Goal: Information Seeking & Learning: Learn about a topic

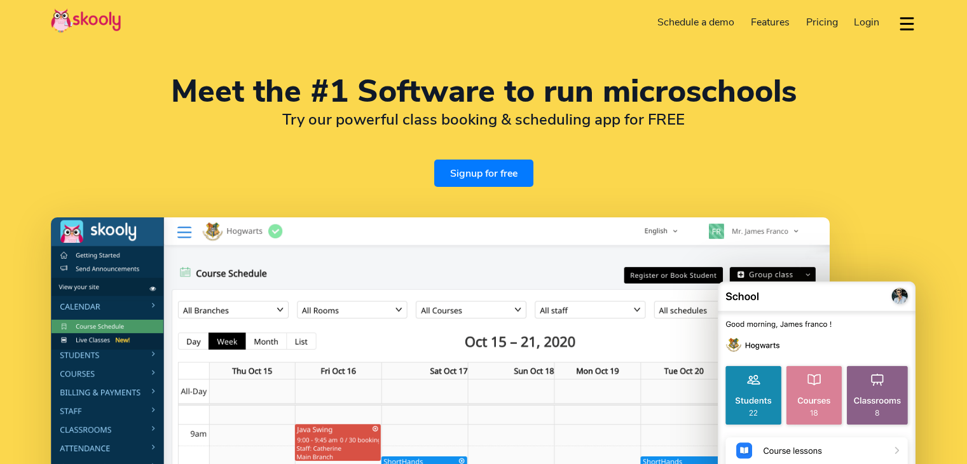
select select "en"
select select "91"
select select "[GEOGRAPHIC_DATA]"
select select "[GEOGRAPHIC_DATA]/[GEOGRAPHIC_DATA]"
click at [821, 22] on span "Pricing" at bounding box center [822, 22] width 32 height 14
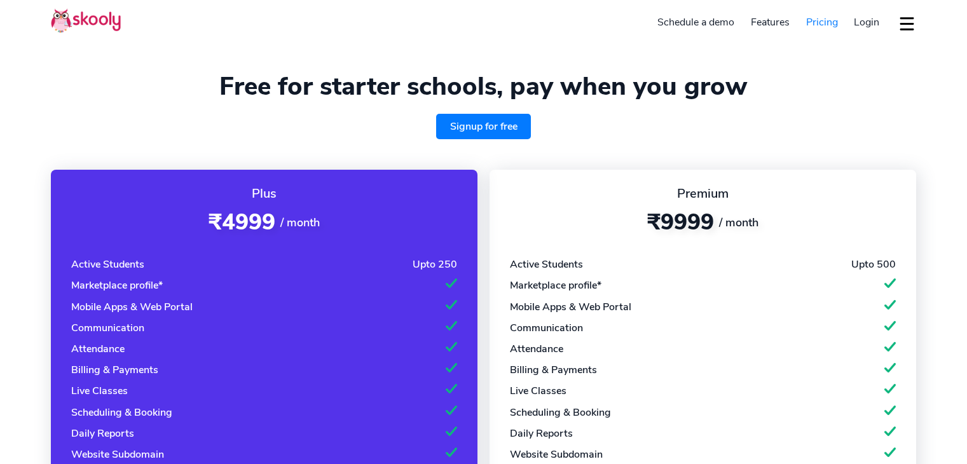
select select "en"
select select "91"
select select "[GEOGRAPHIC_DATA]"
select select "[GEOGRAPHIC_DATA]/[GEOGRAPHIC_DATA]"
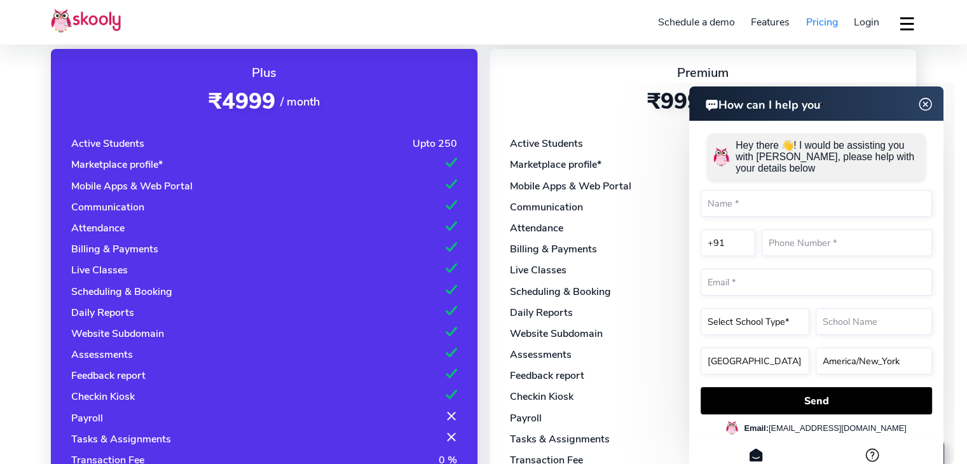
scroll to position [121, 0]
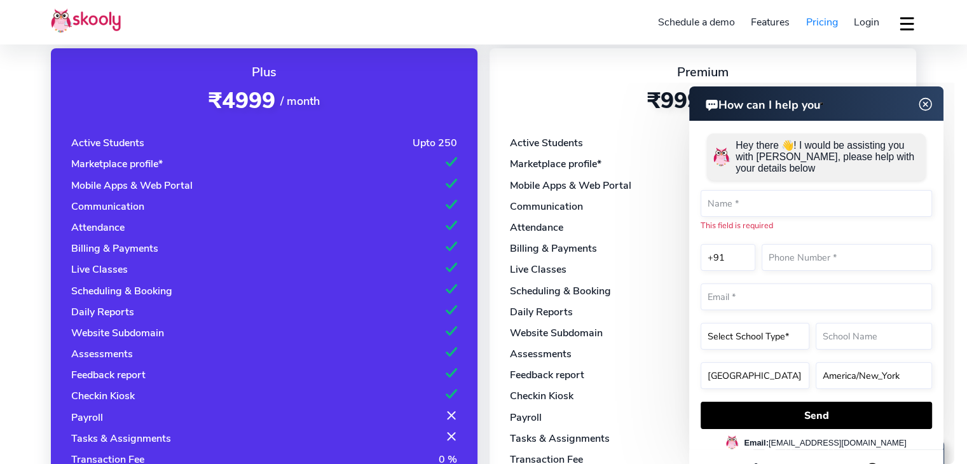
click at [923, 104] on img at bounding box center [925, 105] width 24 height 16
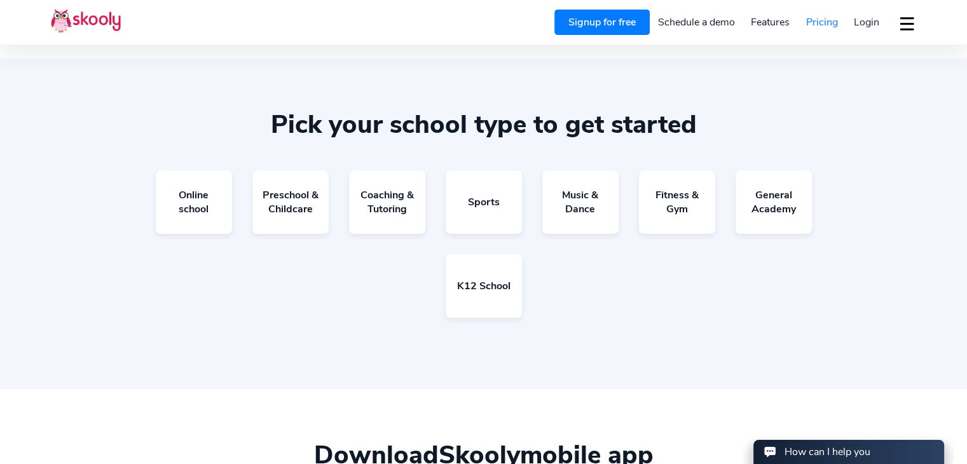
scroll to position [764, 0]
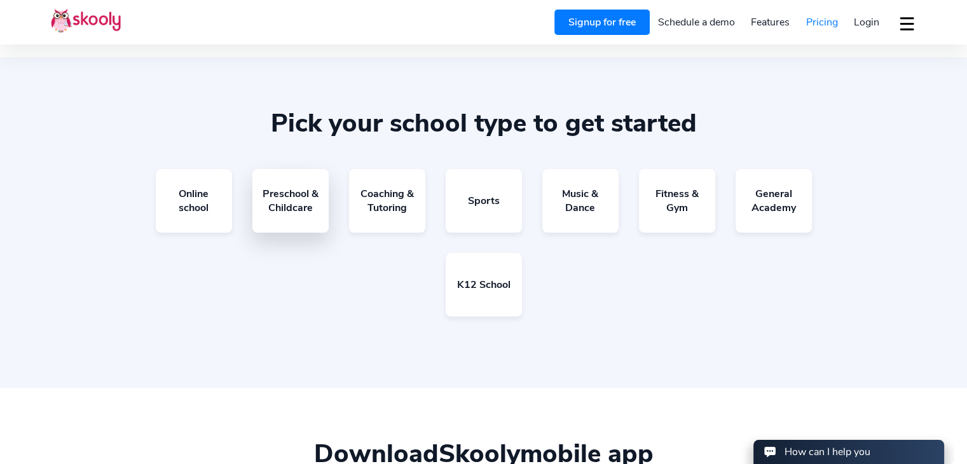
click at [290, 199] on link "Preschool & Childcare" at bounding box center [290, 201] width 76 height 64
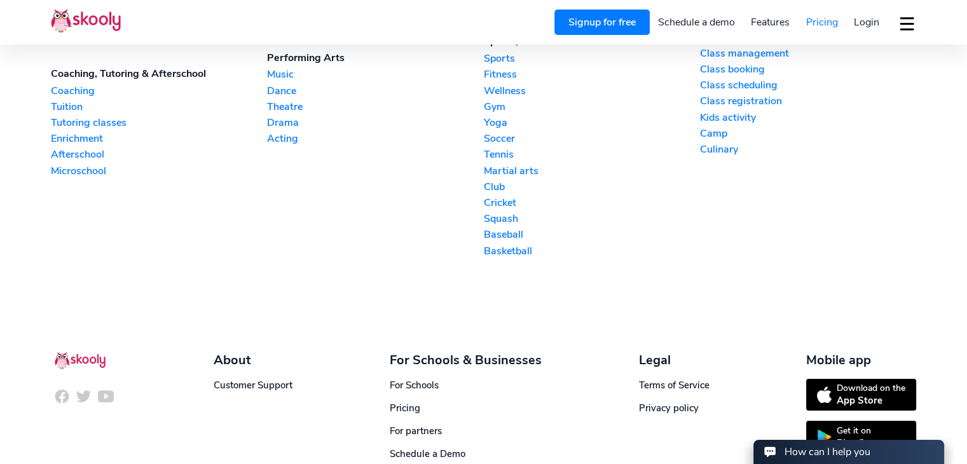
scroll to position [1680, 0]
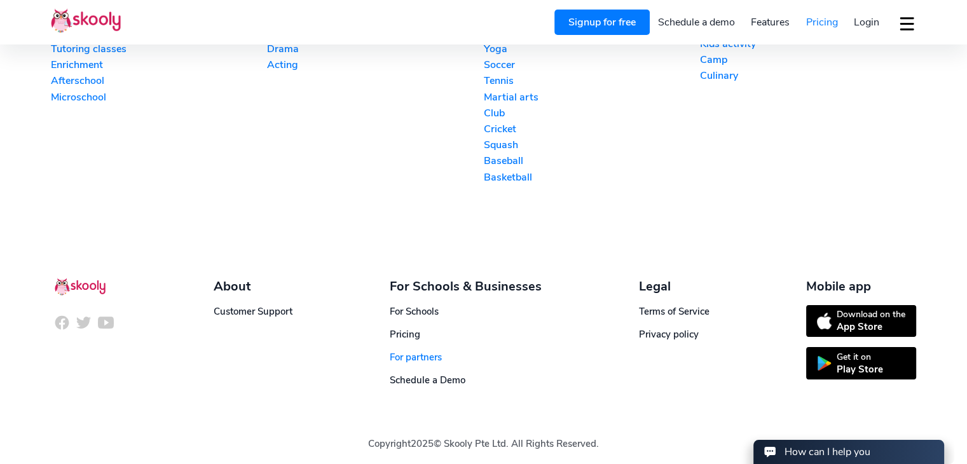
click at [407, 351] on link "For partners" at bounding box center [416, 357] width 52 height 13
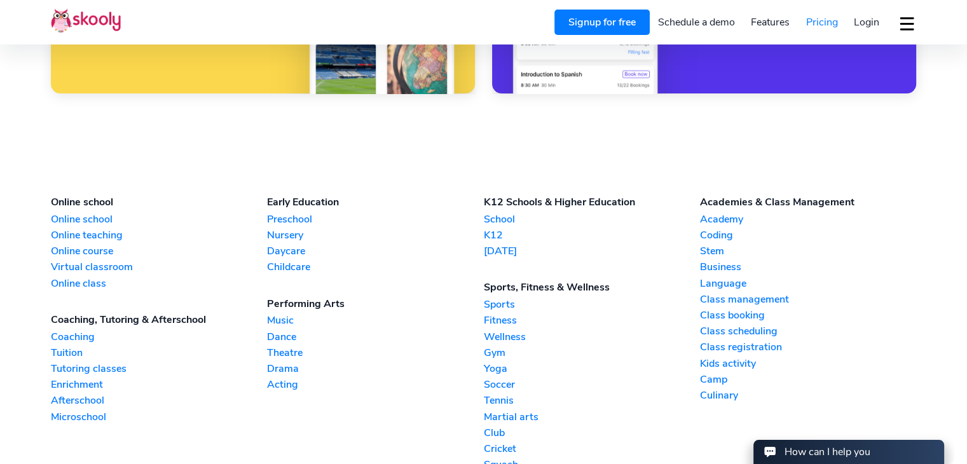
scroll to position [1360, 0]
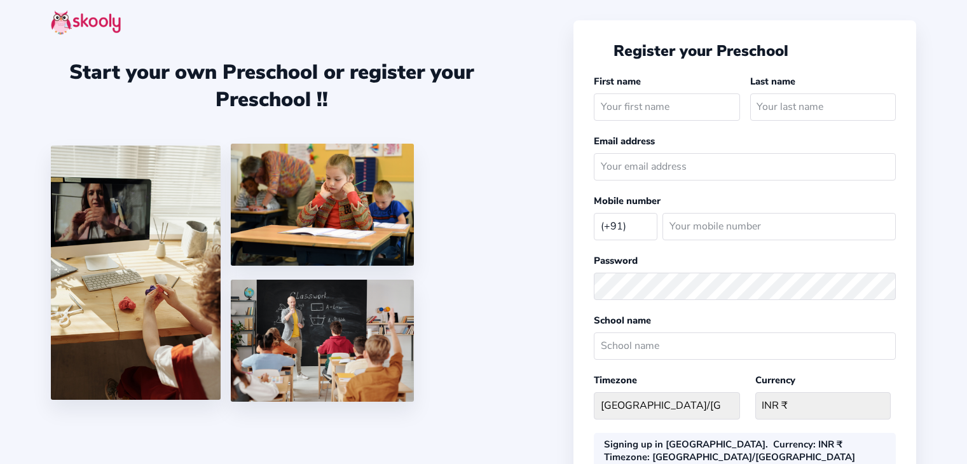
select select "IN"
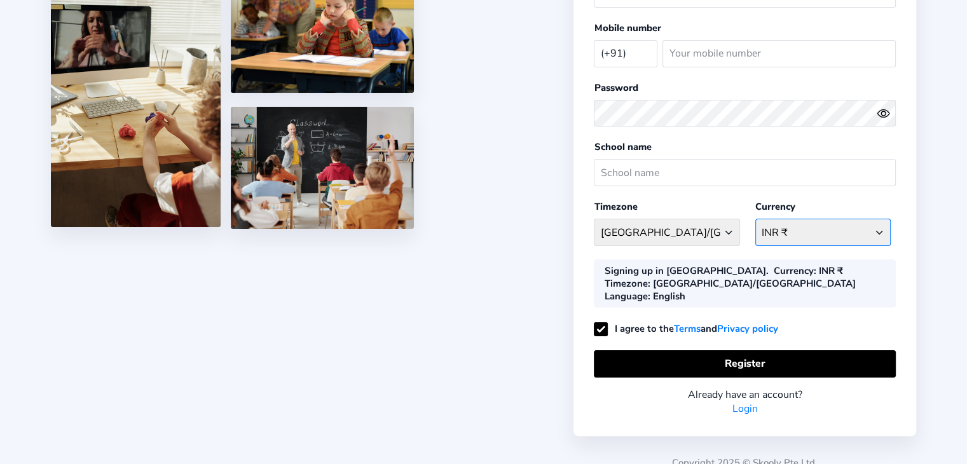
click at [849, 222] on select "INR ₹ Afghanistan AFN - ؋. Albania ALL - L Algeria DZD - دج AmericanSamoa USD -…" at bounding box center [822, 232] width 135 height 27
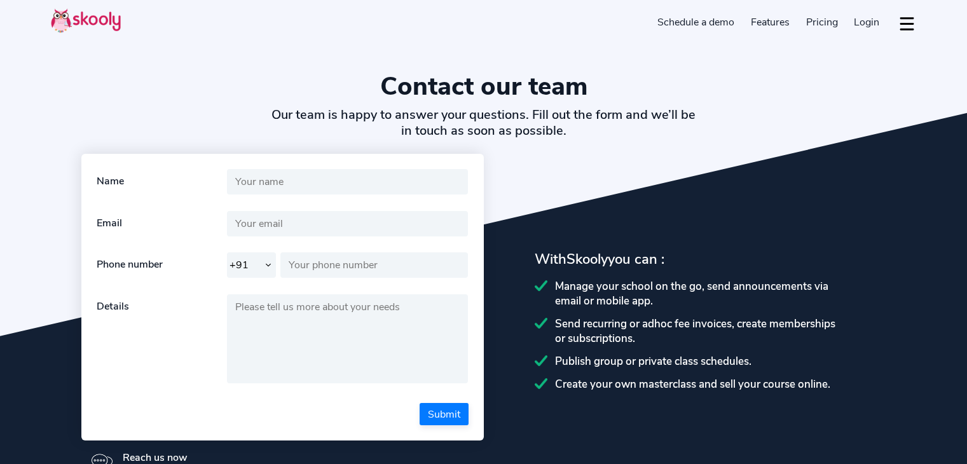
select select "91"
select select "en"
select select "91"
select select "[GEOGRAPHIC_DATA]"
select select "[GEOGRAPHIC_DATA]/[GEOGRAPHIC_DATA]"
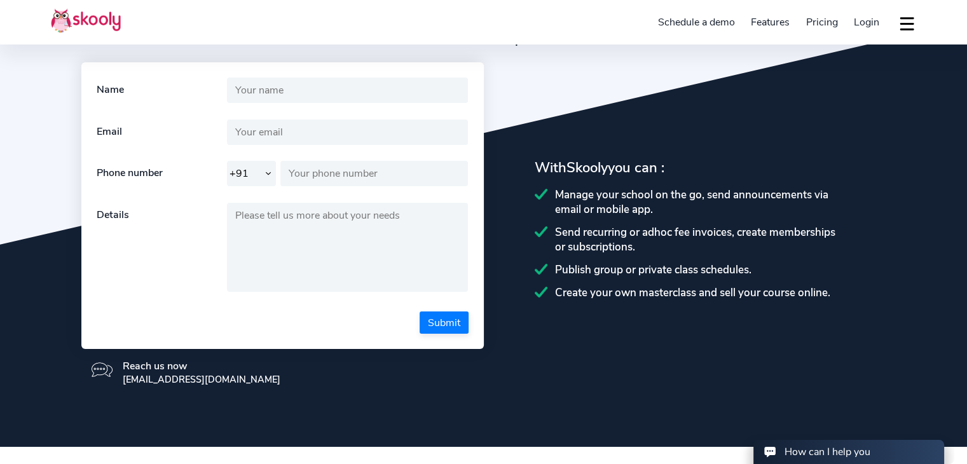
scroll to position [92, 0]
drag, startPoint x: 574, startPoint y: 225, endPoint x: 717, endPoint y: 223, distance: 143.0
click at [717, 225] on div "Send recurring or adhoc fee invoices, create memberships or subscriptions." at bounding box center [709, 239] width 351 height 29
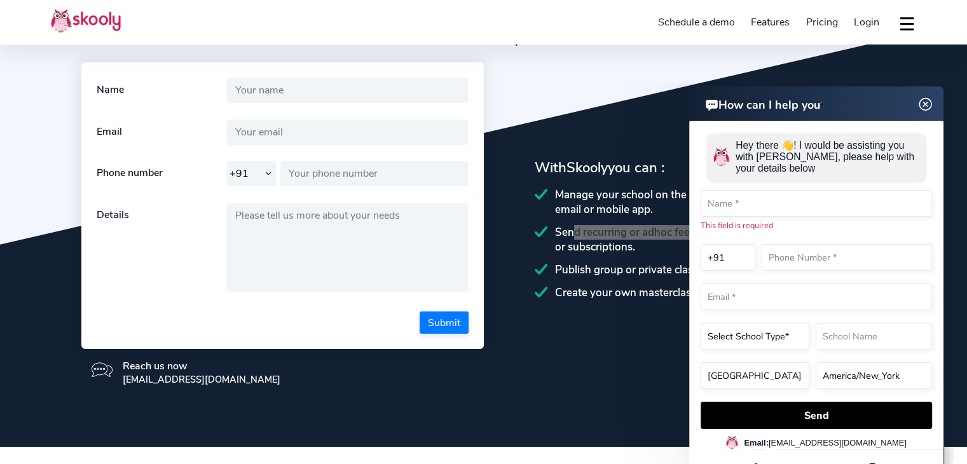
click at [922, 108] on img at bounding box center [925, 105] width 24 height 16
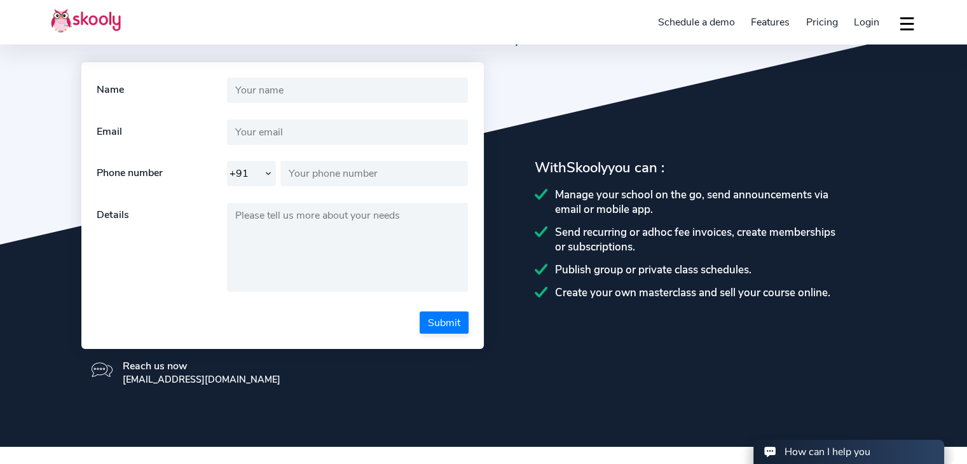
click at [707, 258] on div "Manage your school on the go, send announcements via email or mobile app. Send …" at bounding box center [709, 243] width 351 height 112
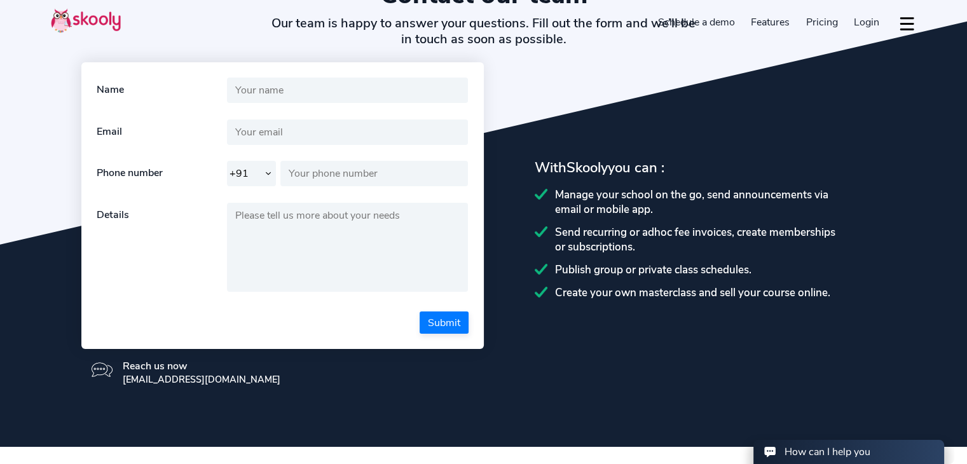
scroll to position [0, 0]
